Goal: Information Seeking & Learning: Compare options

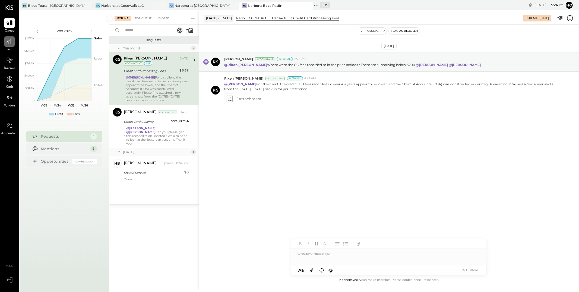
click at [7, 43] on icon at bounding box center [9, 41] width 5 height 5
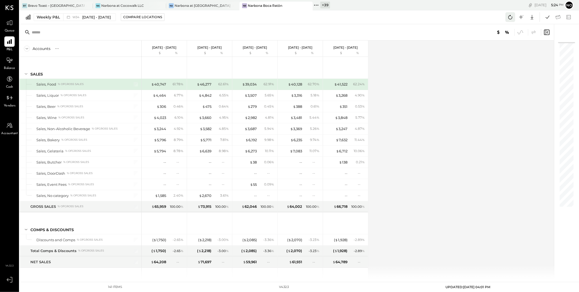
click at [507, 18] on button at bounding box center [511, 17] width 10 height 10
click at [547, 17] on icon at bounding box center [548, 16] width 4 height 3
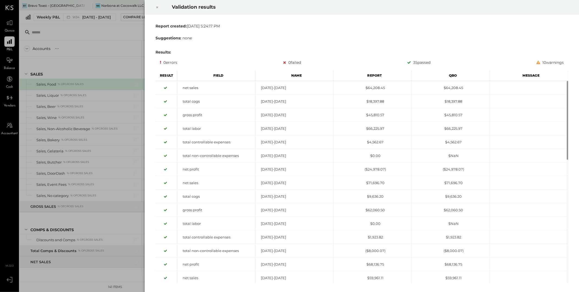
click at [158, 7] on icon at bounding box center [157, 7] width 3 height 7
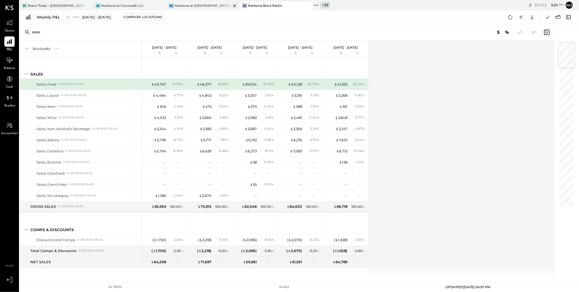
click at [194, 7] on div "Narbona at [GEOGRAPHIC_DATA] LLC" at bounding box center [203, 5] width 57 height 5
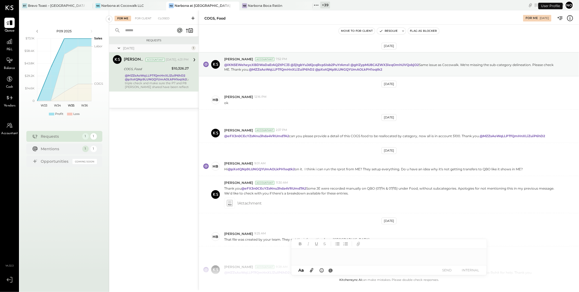
scroll to position [58, 0]
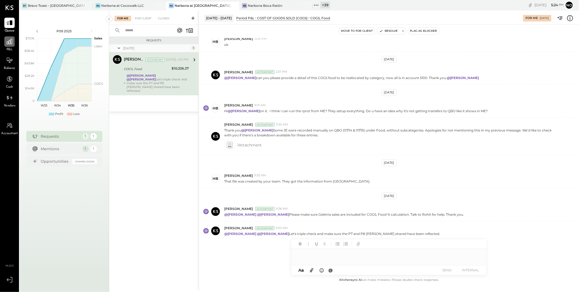
click at [11, 41] on icon at bounding box center [9, 41] width 7 height 7
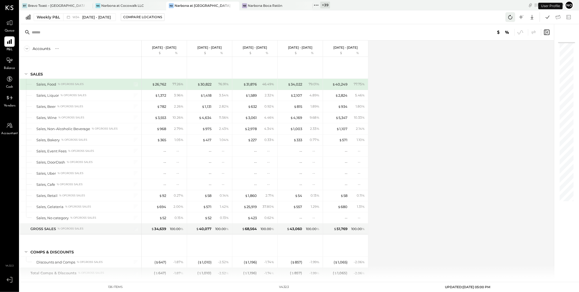
click at [511, 17] on icon at bounding box center [510, 17] width 7 height 7
click at [547, 18] on icon at bounding box center [548, 16] width 4 height 3
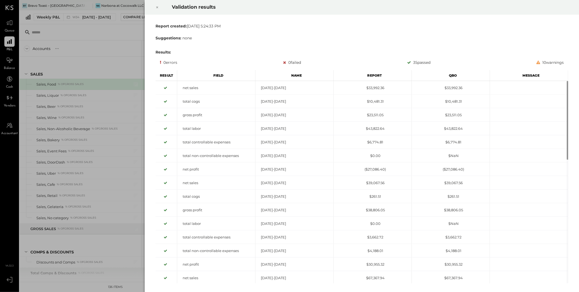
click at [157, 7] on icon at bounding box center [157, 7] width 3 height 7
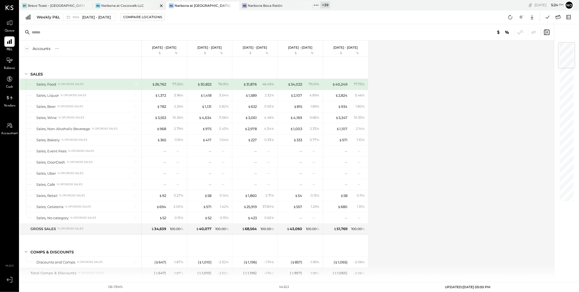
click at [122, 7] on div "Narbona at Cocowalk LLC" at bounding box center [122, 5] width 43 height 5
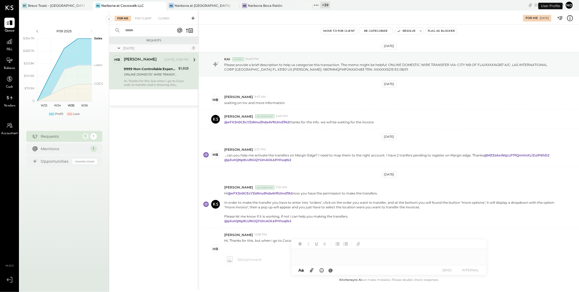
scroll to position [33, 0]
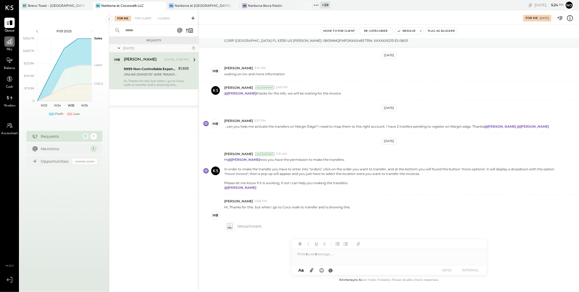
click at [11, 45] on icon at bounding box center [9, 41] width 7 height 7
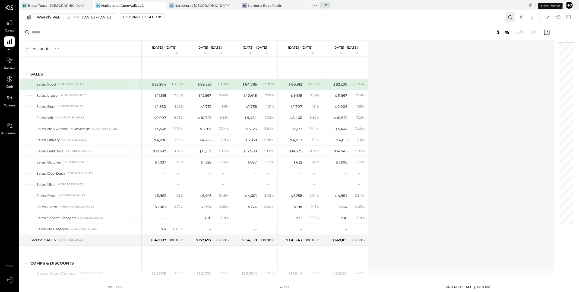
click at [512, 18] on icon at bounding box center [510, 17] width 7 height 7
click at [548, 20] on icon at bounding box center [547, 17] width 7 height 7
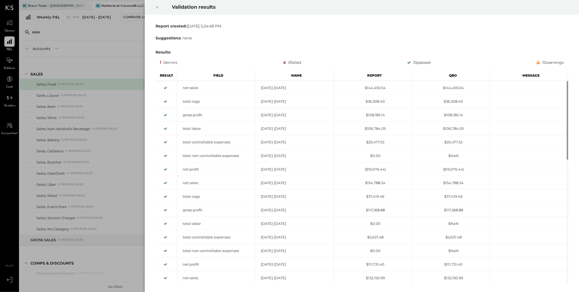
click at [156, 7] on icon at bounding box center [157, 7] width 3 height 7
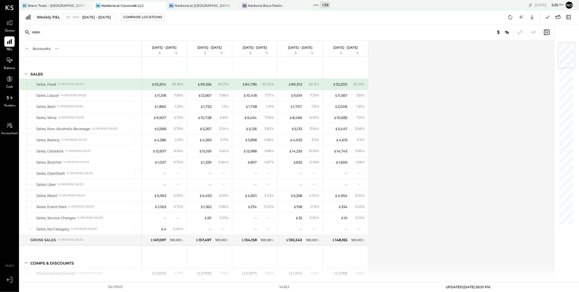
click at [400, 136] on div "Accounts S % GL Aug 18 - 24, 2025 $ % Aug 11 - 17, 2025 $ % Aug 4 - 10, 2025 $ …" at bounding box center [288, 159] width 536 height 238
click at [399, 172] on div "Accounts S % GL Aug 18 - 24, 2025 $ % Aug 11 - 17, 2025 $ % Aug 4 - 10, 2025 $ …" at bounding box center [288, 159] width 536 height 238
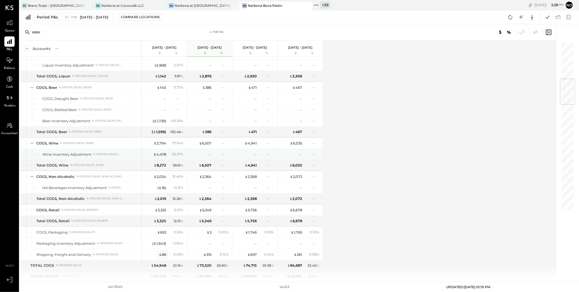
scroll to position [277, 0]
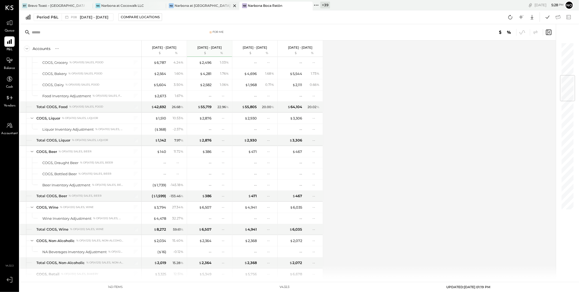
click at [196, 7] on div "Narbona at [GEOGRAPHIC_DATA] LLC" at bounding box center [203, 5] width 57 height 5
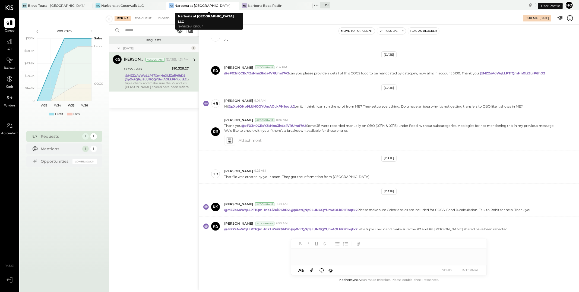
scroll to position [58, 0]
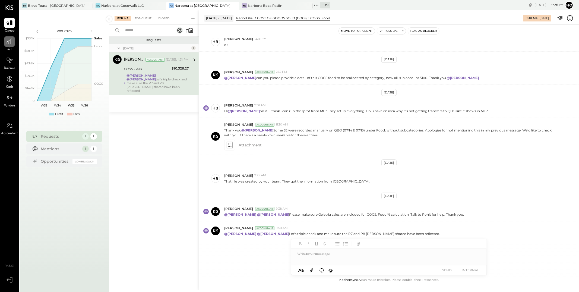
click at [9, 44] on icon at bounding box center [9, 41] width 7 height 7
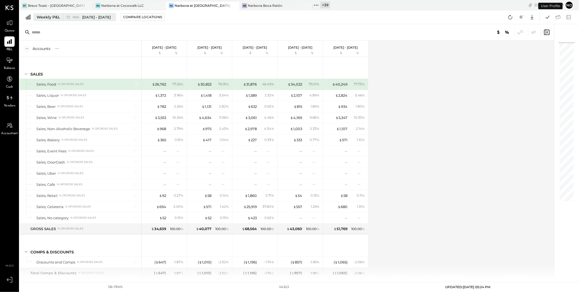
click at [83, 17] on span "[DATE] - [DATE]" at bounding box center [96, 17] width 29 height 5
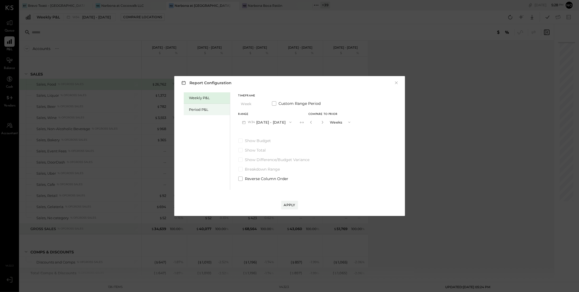
click at [192, 108] on div "Period P&L" at bounding box center [208, 109] width 38 height 5
click at [280, 118] on button "P09 [DATE] - [DATE]" at bounding box center [267, 122] width 57 height 10
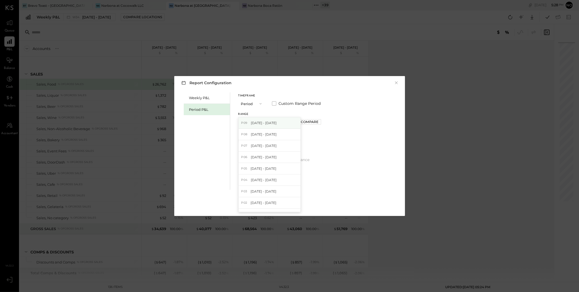
click at [276, 124] on span "[DATE] - [DATE]" at bounding box center [264, 123] width 26 height 5
click at [316, 123] on div "Compare" at bounding box center [310, 122] width 18 height 5
click at [324, 121] on icon "button" at bounding box center [321, 122] width 3 height 3
type input "*"
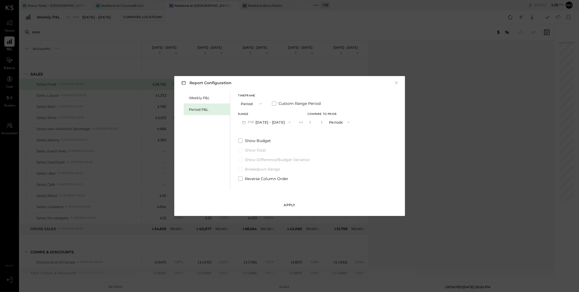
click at [290, 205] on div "Apply" at bounding box center [289, 205] width 11 height 5
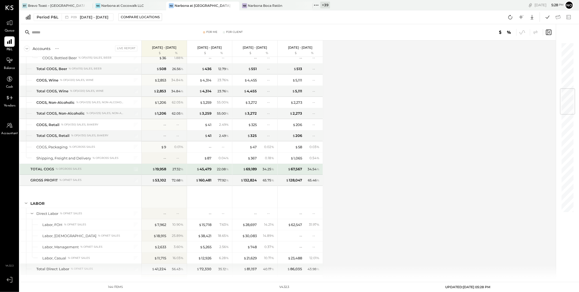
scroll to position [340, 0]
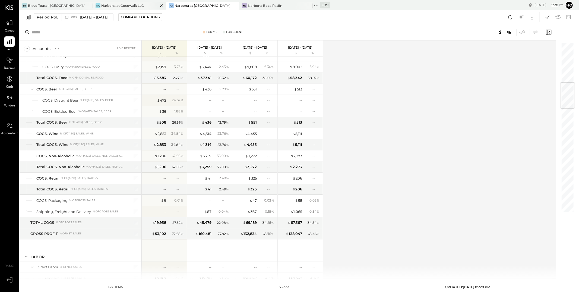
click at [134, 6] on div "Narbona at Cocowalk LLC" at bounding box center [122, 5] width 43 height 5
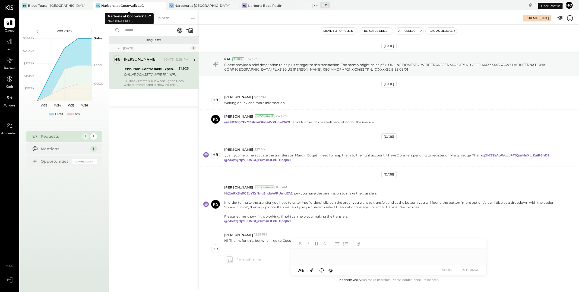
scroll to position [33, 0]
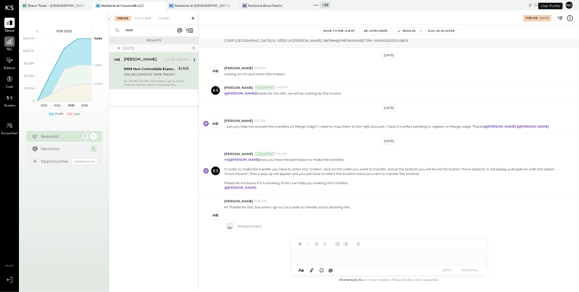
click at [9, 42] on icon at bounding box center [9, 41] width 7 height 7
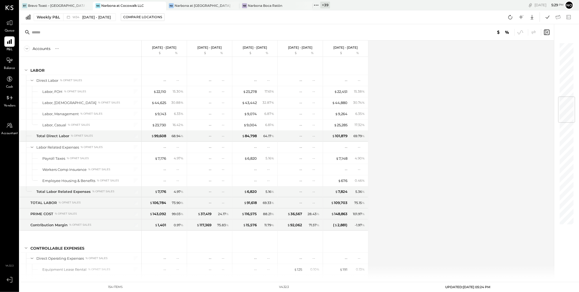
scroll to position [457, 0]
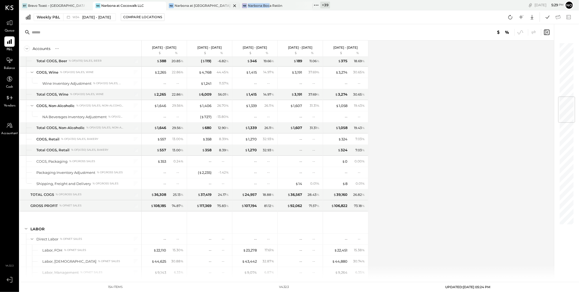
drag, startPoint x: 269, startPoint y: 5, endPoint x: 222, endPoint y: 8, distance: 47.1
click at [222, 8] on div "[PERSON_NAME] Toast – [GEOGRAPHIC_DATA] [GEOGRAPHIC_DATA] at [GEOGRAPHIC_DATA] …" at bounding box center [215, 5] width 391 height 10
click at [282, 6] on div "Narbona Boca Ratōn" at bounding box center [265, 5] width 35 height 5
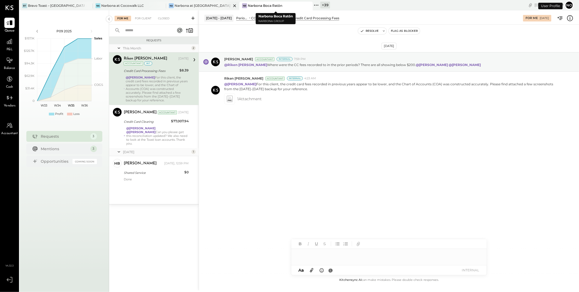
drag, startPoint x: 274, startPoint y: 6, endPoint x: 214, endPoint y: 8, distance: 59.2
click at [216, 8] on div "[PERSON_NAME] Toast – [GEOGRAPHIC_DATA] [GEOGRAPHIC_DATA] at [GEOGRAPHIC_DATA] …" at bounding box center [215, 5] width 391 height 10
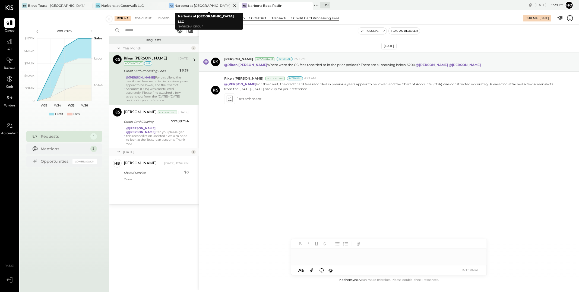
click at [89, 6] on icon at bounding box center [88, 5] width 3 height 3
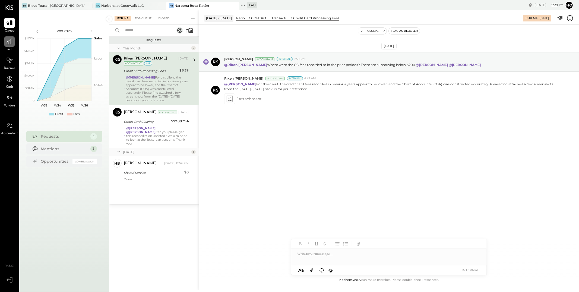
click at [8, 43] on icon at bounding box center [9, 41] width 7 height 7
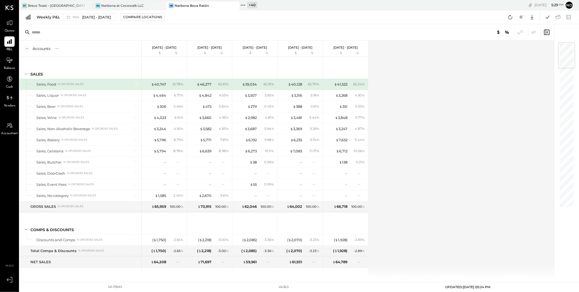
click at [245, 6] on icon at bounding box center [243, 5] width 7 height 7
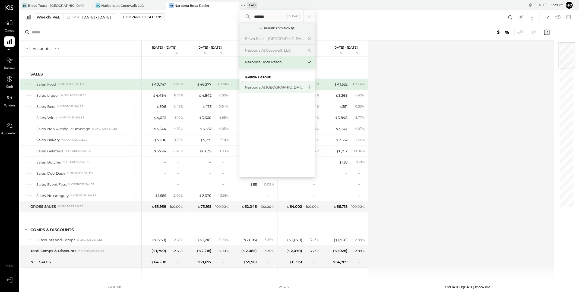
type input "*******"
click at [280, 89] on div "Narbona at [GEOGRAPHIC_DATA] LLC" at bounding box center [274, 87] width 59 height 5
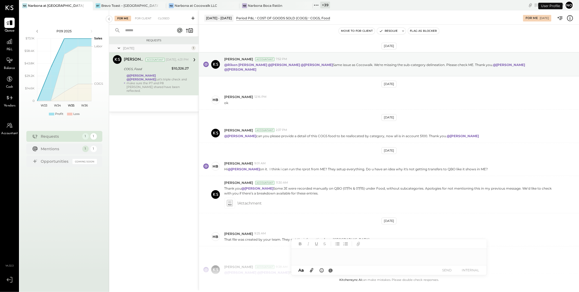
scroll to position [58, 0]
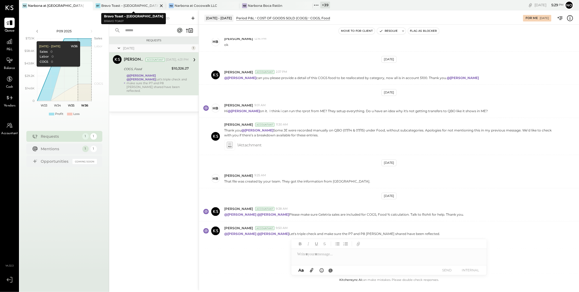
click at [89, 6] on icon at bounding box center [88, 5] width 3 height 3
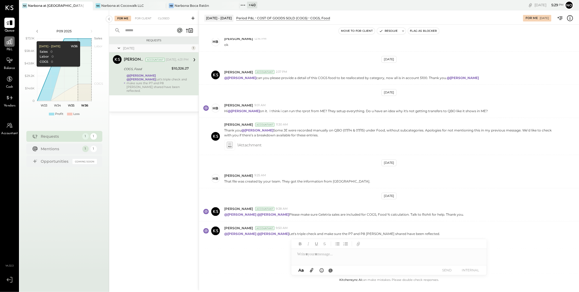
click at [11, 40] on icon at bounding box center [9, 41] width 7 height 7
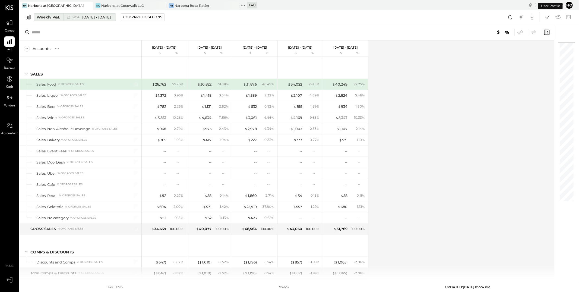
click at [99, 18] on span "[DATE] - [DATE]" at bounding box center [96, 17] width 29 height 5
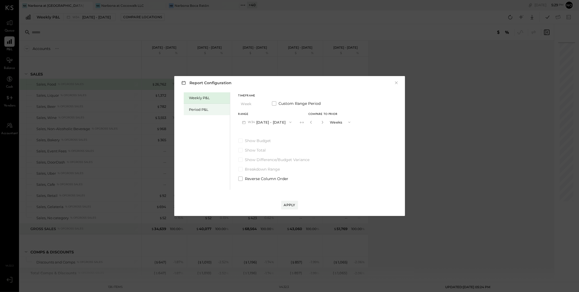
click at [201, 110] on div "Period P&L" at bounding box center [208, 109] width 38 height 5
click at [288, 123] on button "P09 [DATE] - [DATE]" at bounding box center [267, 122] width 57 height 10
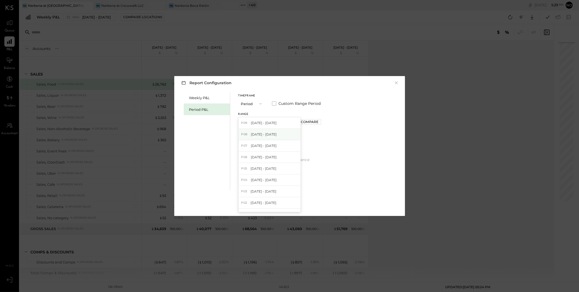
click at [272, 132] on span "[DATE] - [DATE]" at bounding box center [264, 134] width 26 height 5
click at [314, 121] on div "Compare" at bounding box center [310, 122] width 18 height 5
click at [324, 124] on icon "button" at bounding box center [321, 122] width 3 height 3
type input "*"
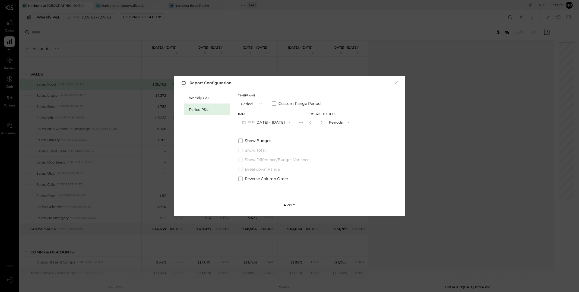
click at [289, 202] on button "Apply" at bounding box center [289, 205] width 17 height 9
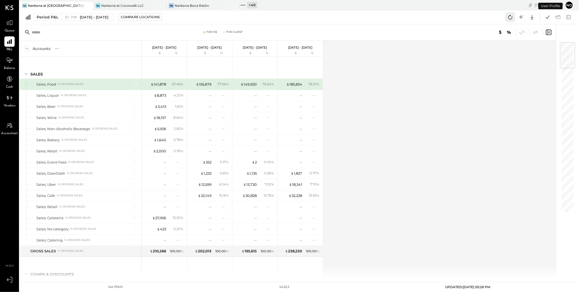
click at [511, 18] on icon at bounding box center [510, 17] width 7 height 7
